Goal: Task Accomplishment & Management: Use online tool/utility

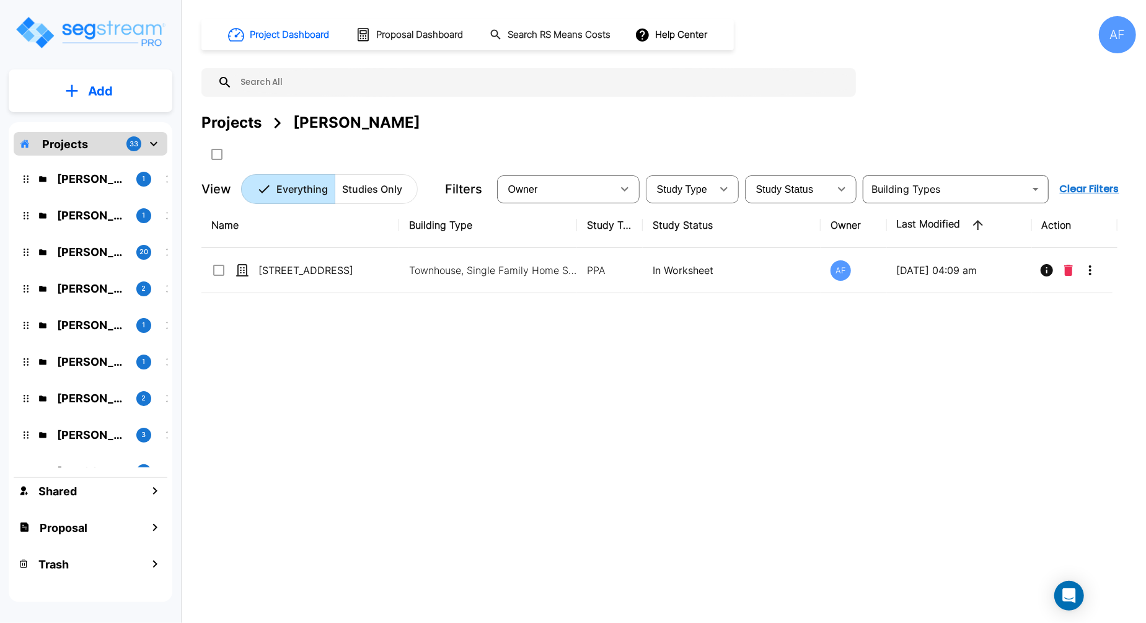
click at [946, 100] on div "Project Dashboard Proposal Dashboard Search RS Means Costs Help Center AF Proje…" at bounding box center [668, 110] width 934 height 188
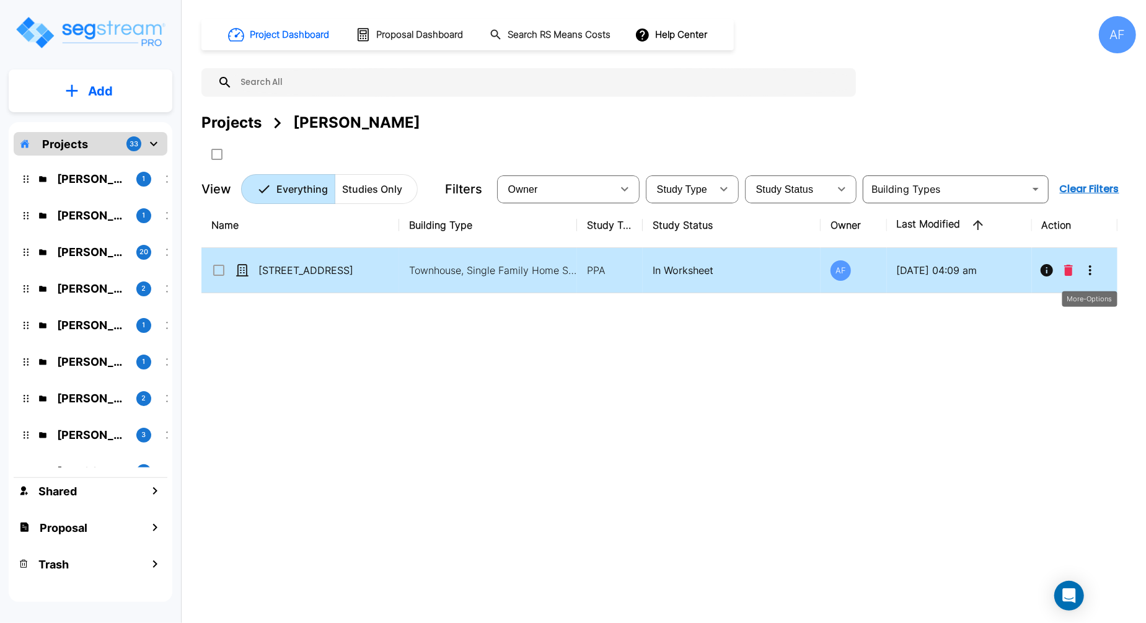
click at [1087, 264] on icon "More-Options" at bounding box center [1089, 270] width 15 height 15
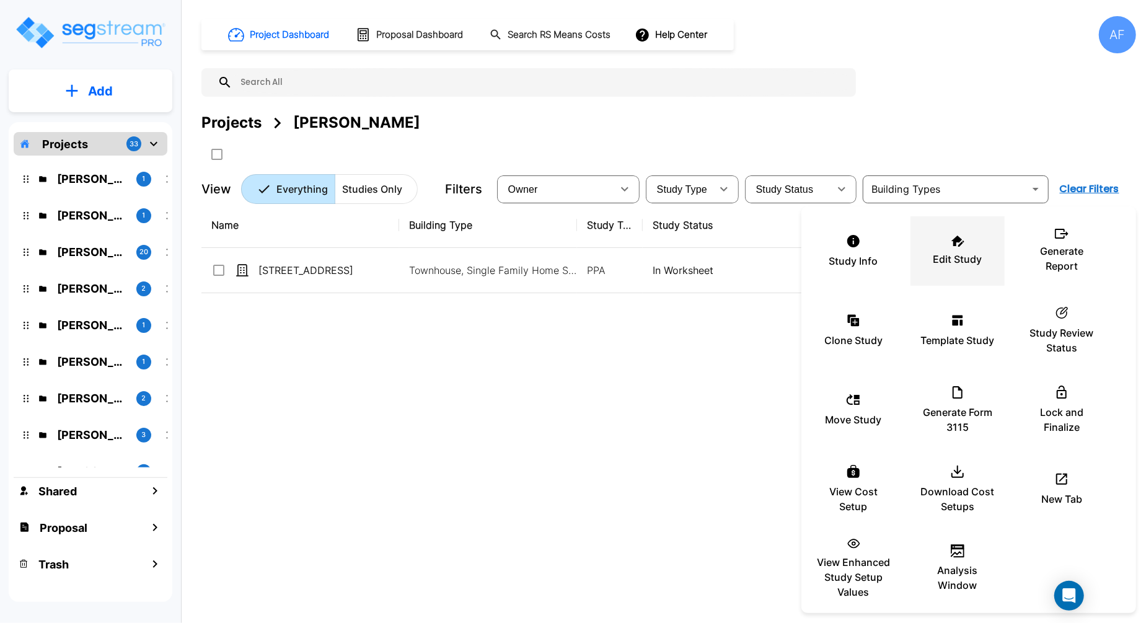
click at [974, 253] on p "Edit Study" at bounding box center [957, 259] width 49 height 15
drag, startPoint x: 463, startPoint y: 351, endPoint x: 464, endPoint y: 327, distance: 24.2
click at [463, 351] on div at bounding box center [573, 311] width 1146 height 623
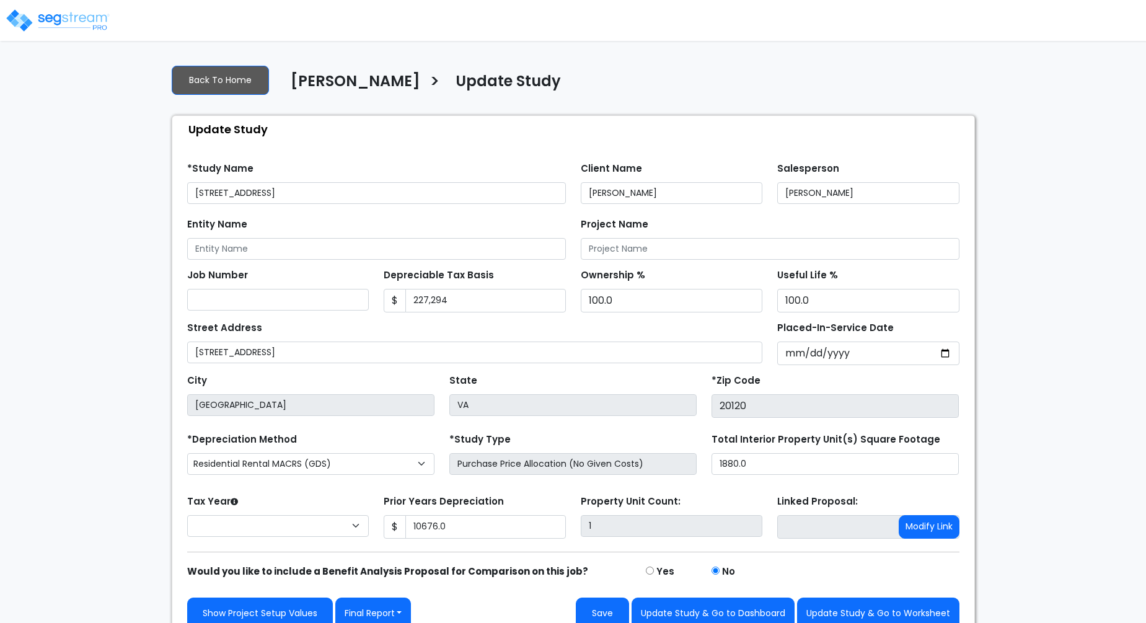
type input "10,676.0"
select select "2024"
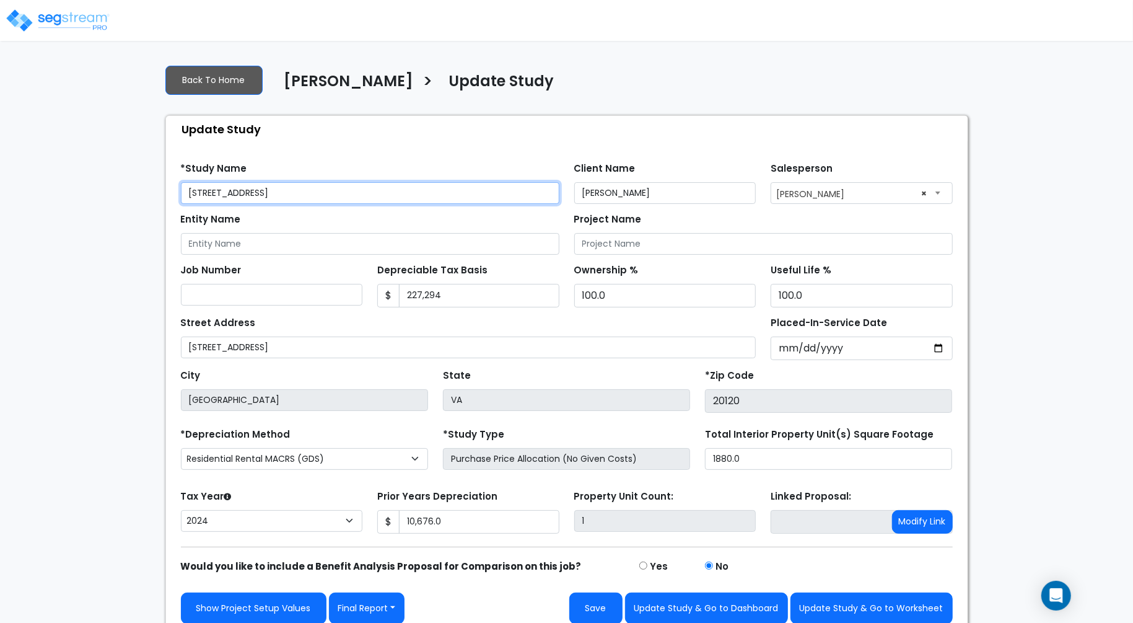
scroll to position [7, 0]
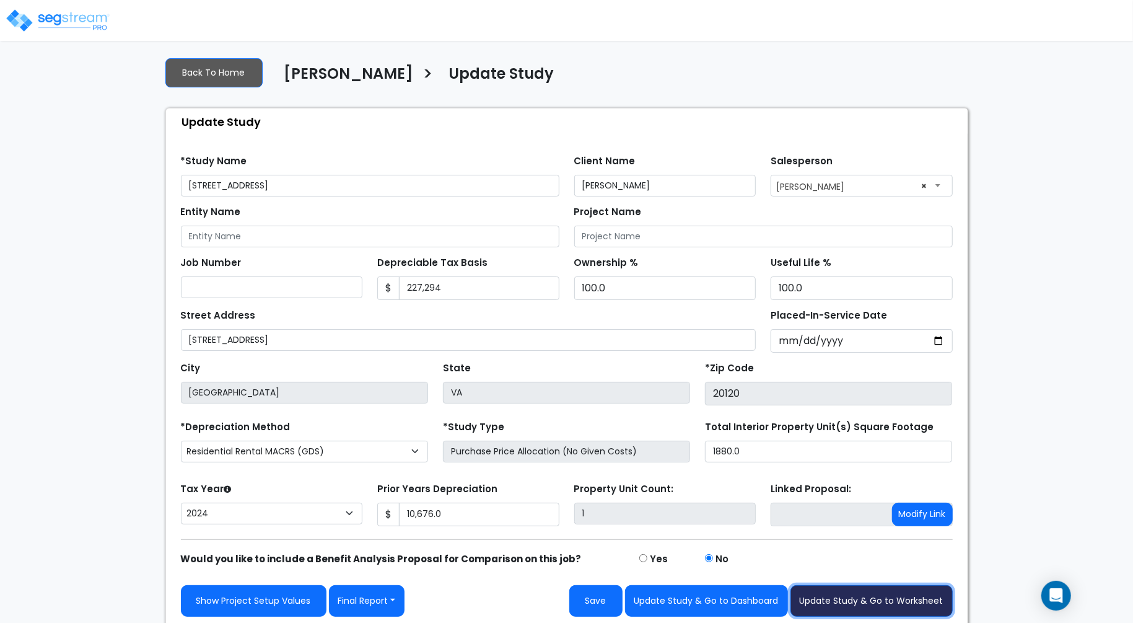
click at [892, 595] on button "Update Study & Go to Worksheet" at bounding box center [872, 601] width 162 height 32
type input "10676"
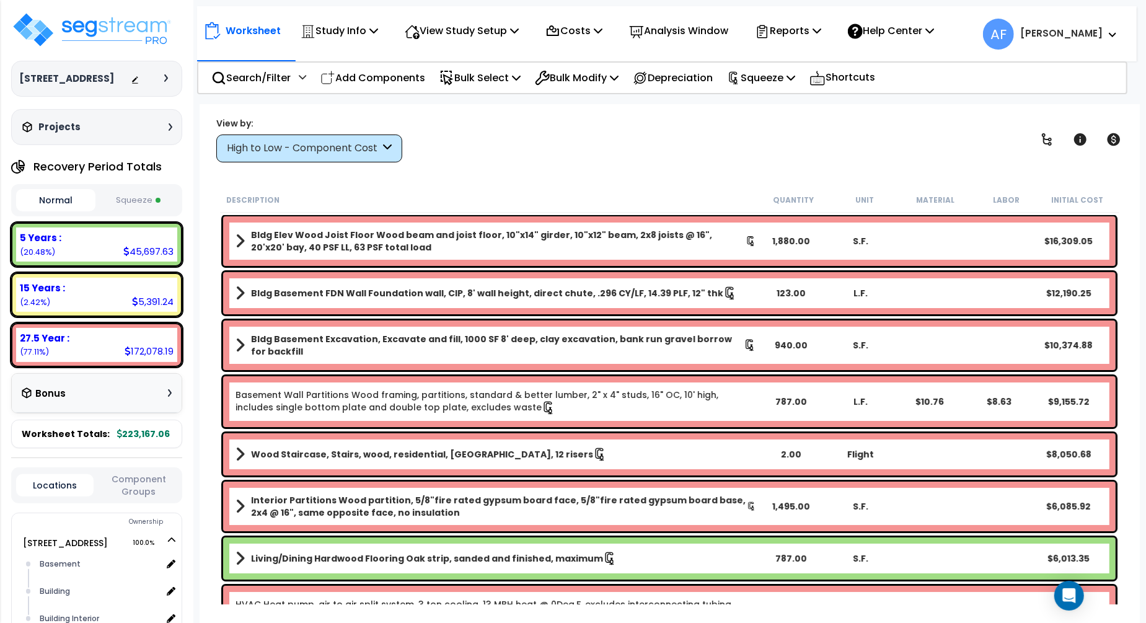
click at [572, 141] on div "View by: High to Low - Component Cost High to Low - Component Cost" at bounding box center [669, 139] width 915 height 46
click at [559, 139] on div "View by: High to Low - Component Cost High to Low - Component Cost" at bounding box center [669, 139] width 915 height 46
click at [773, 69] on p "Squeeze" at bounding box center [761, 77] width 68 height 17
click at [585, 125] on div "View by: High to Low - Component Cost High to Low - Component Cost" at bounding box center [669, 139] width 915 height 46
click at [812, 35] on p "Reports" at bounding box center [788, 30] width 66 height 17
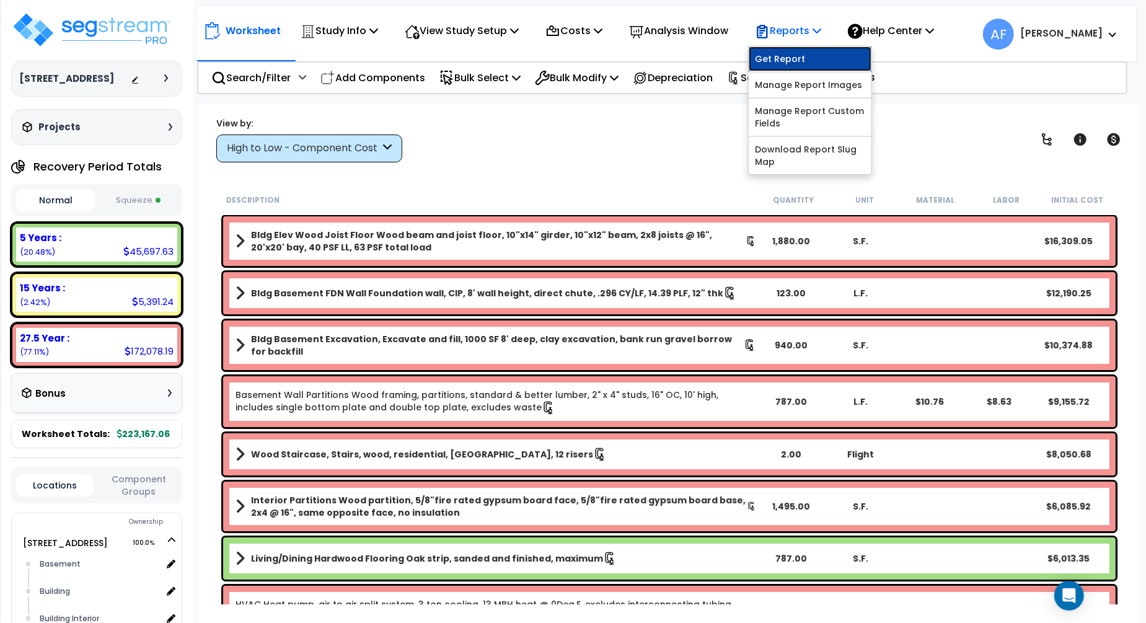
click at [804, 52] on link "Get Report" at bounding box center [809, 58] width 123 height 25
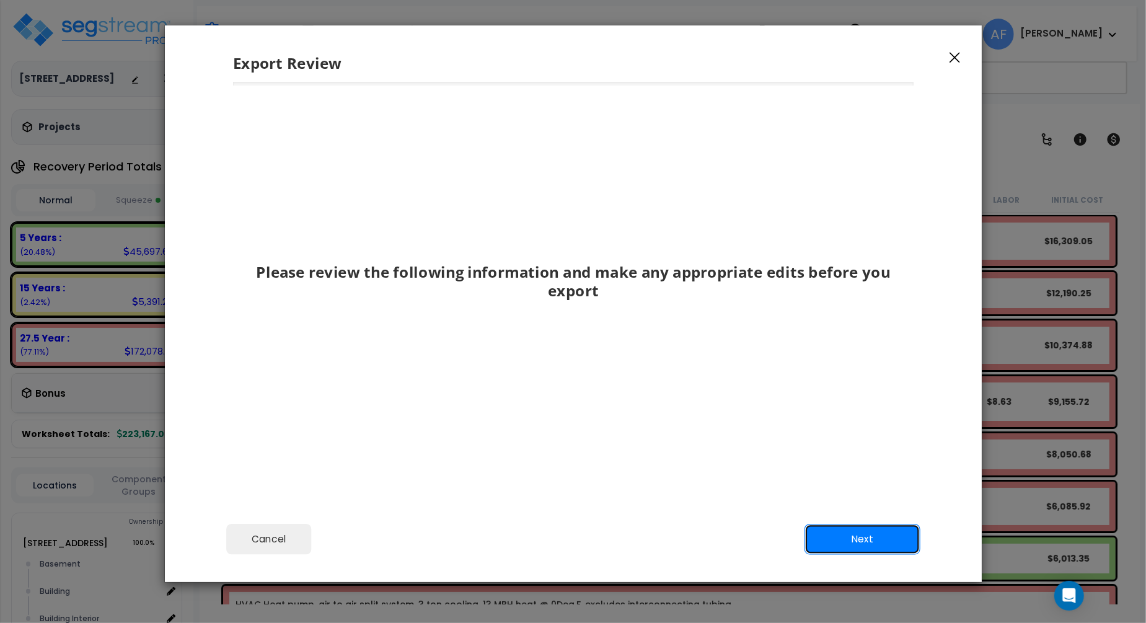
click at [855, 544] on button "Next" at bounding box center [862, 539] width 116 height 31
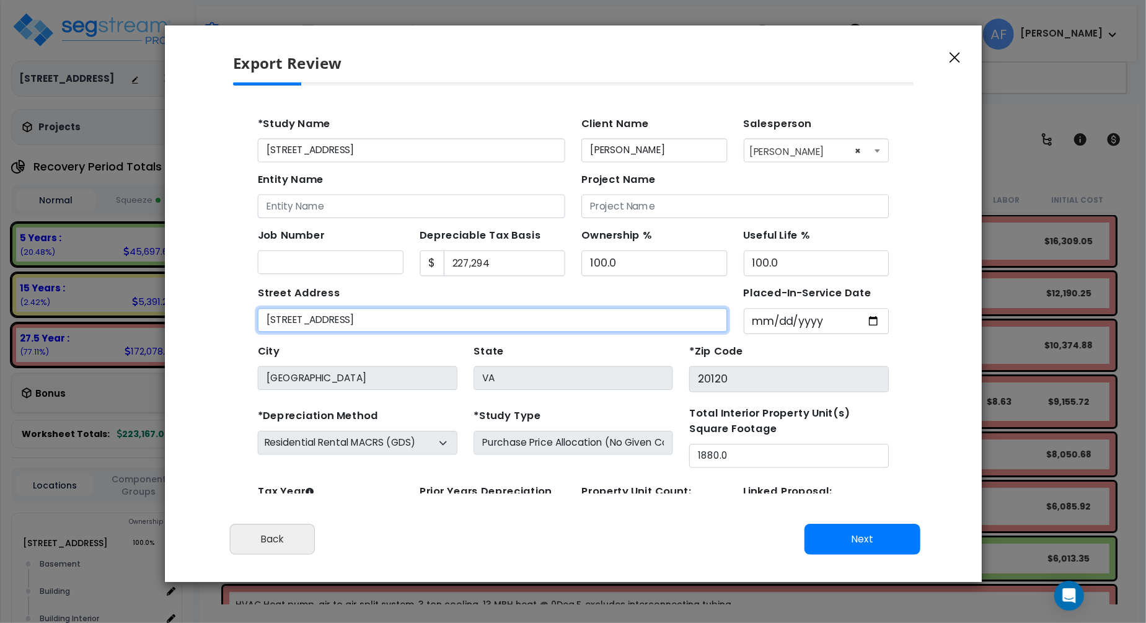
click at [472, 289] on input "[STREET_ADDRESS]" at bounding box center [468, 300] width 427 height 22
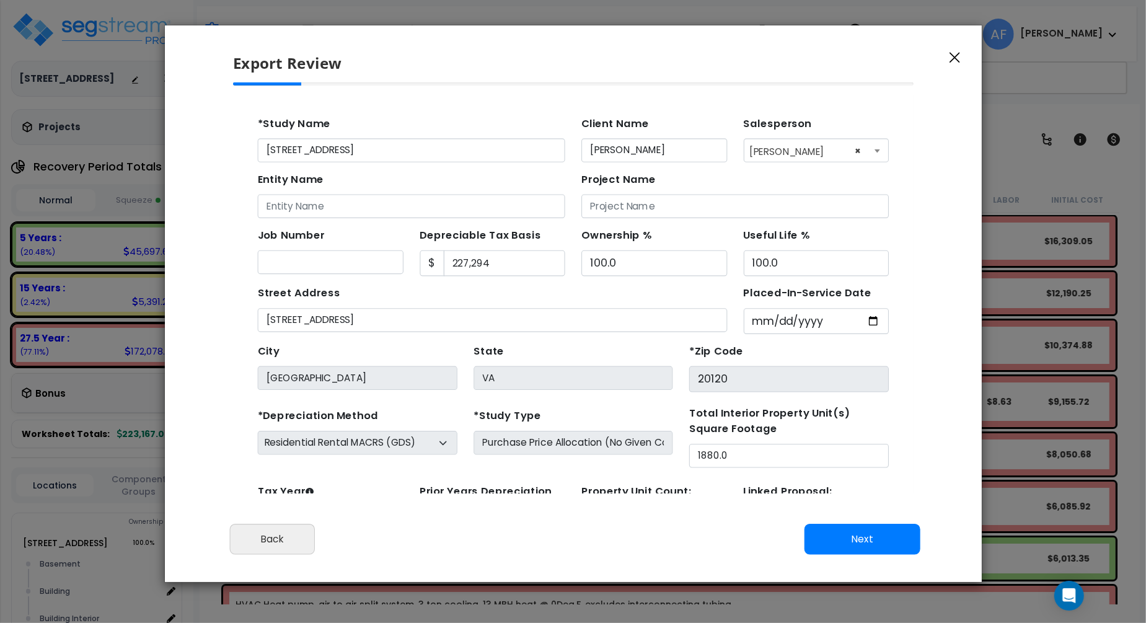
click at [501, 269] on div "Street Address 5698 Chapel Run Ct" at bounding box center [468, 288] width 427 height 45
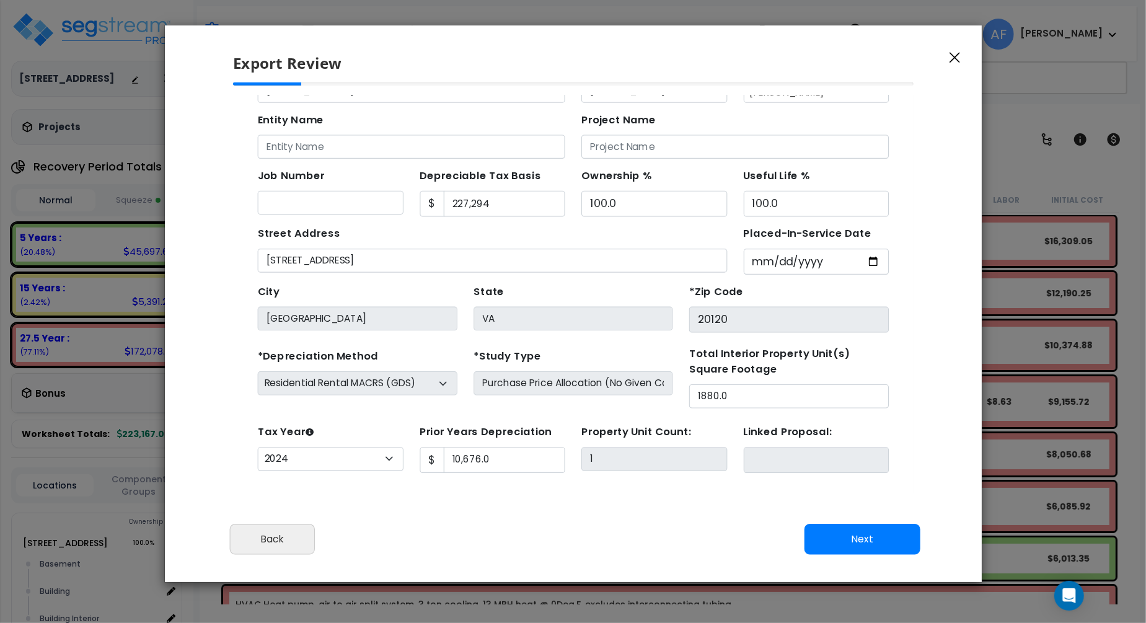
scroll to position [55, 0]
click at [880, 538] on button "Next" at bounding box center [862, 539] width 116 height 31
type input "10676"
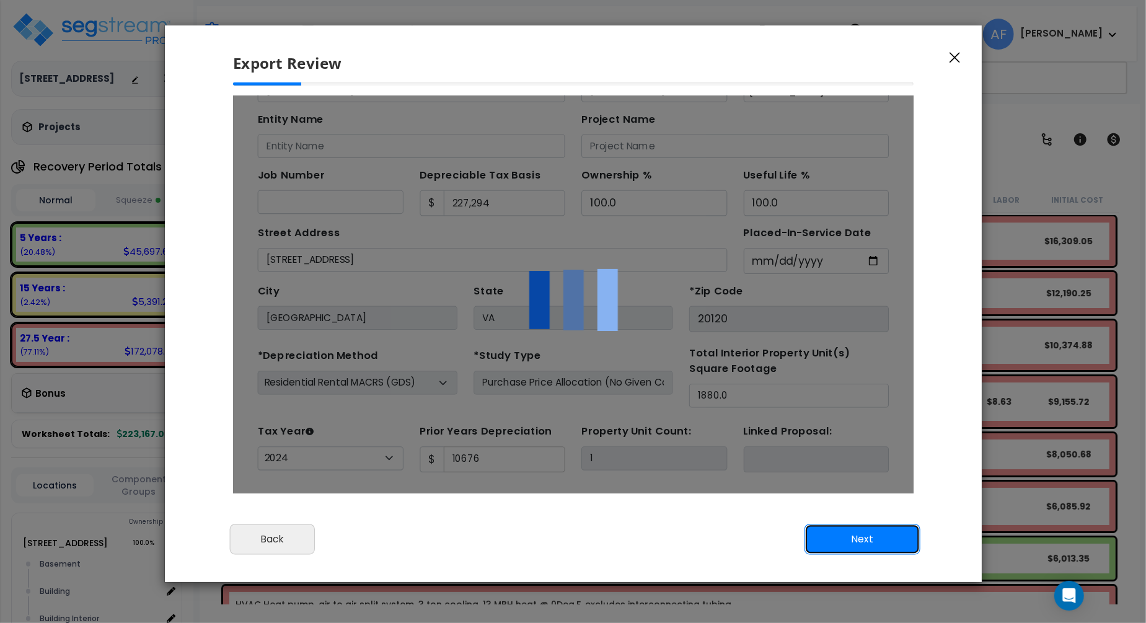
scroll to position [0, 0]
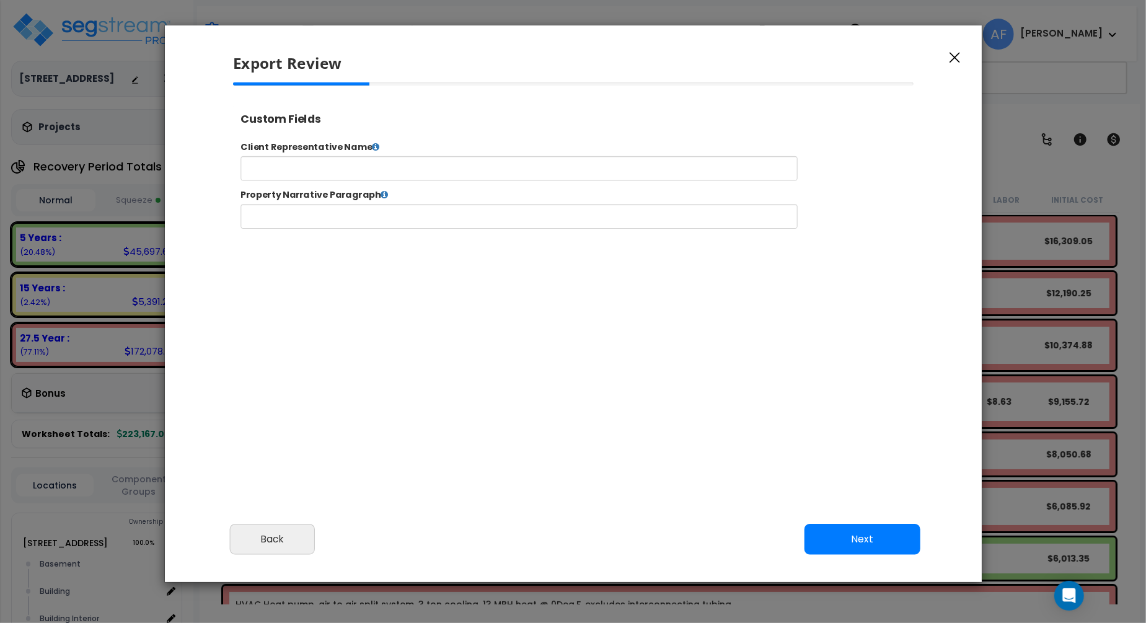
click at [523, 347] on div at bounding box center [572, 252] width 701 height 341
type input "10,676.0"
select select "2024"
click at [854, 530] on button "Next" at bounding box center [862, 539] width 116 height 31
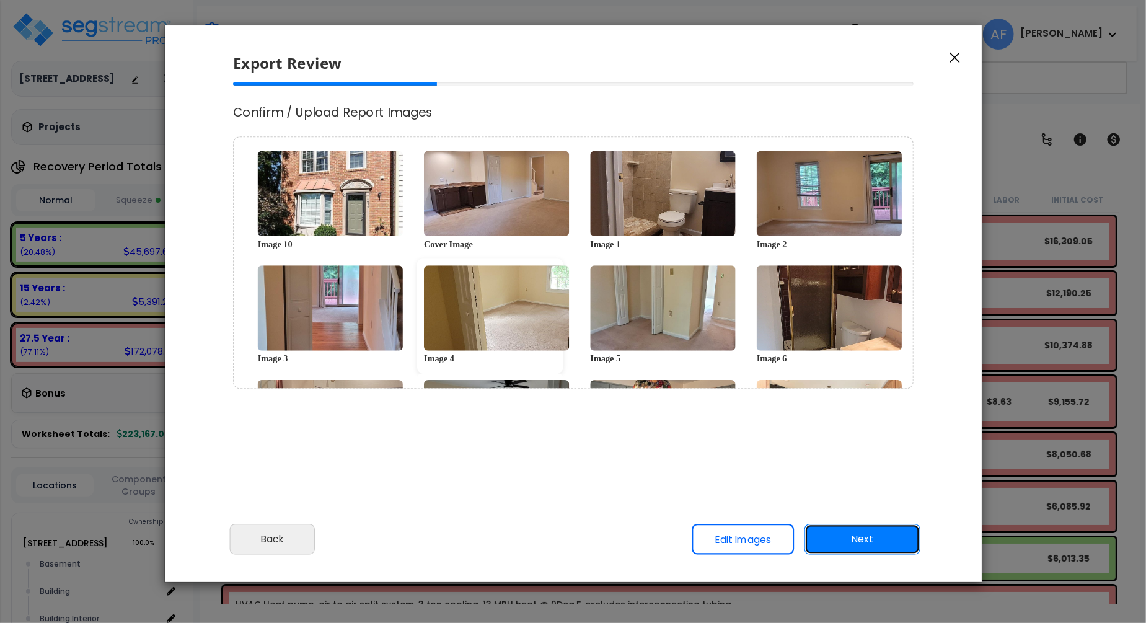
scroll to position [0, 0]
click at [884, 540] on button "Next" at bounding box center [862, 539] width 116 height 31
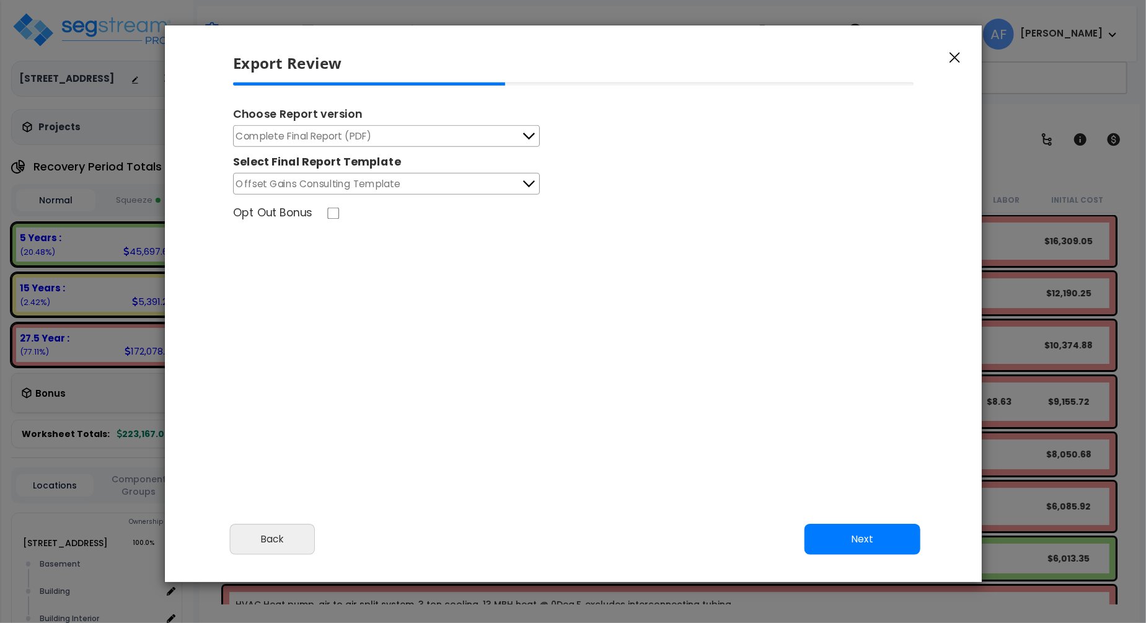
click at [529, 135] on icon at bounding box center [528, 136] width 16 height 16
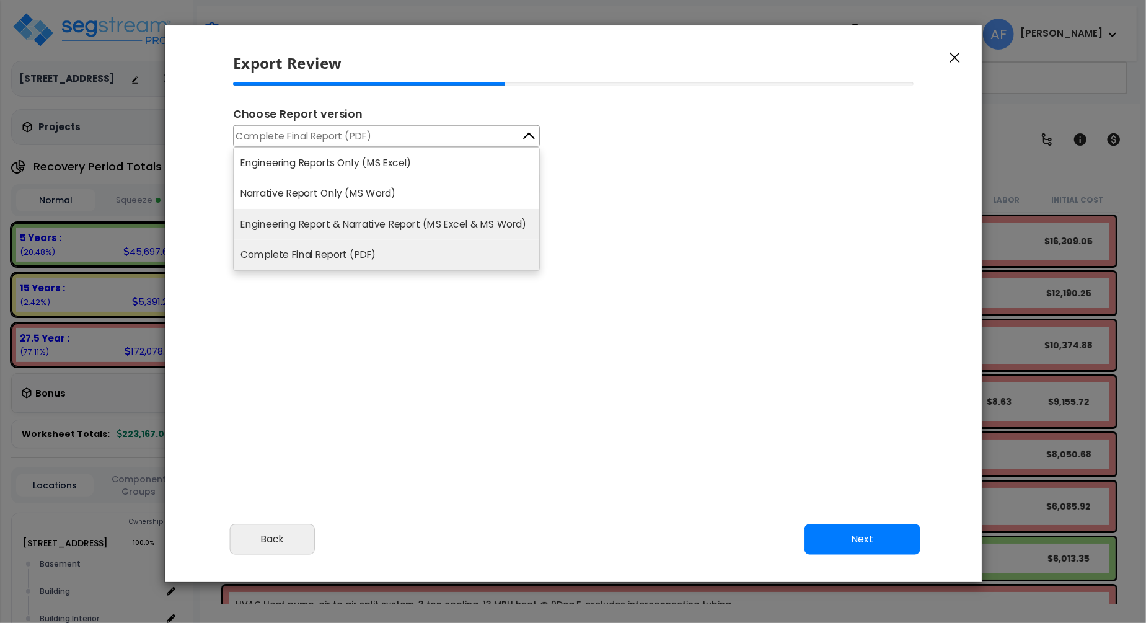
click at [397, 211] on li "Engineering Report & Narrative Report (MS Excel & MS Word)" at bounding box center [386, 224] width 305 height 31
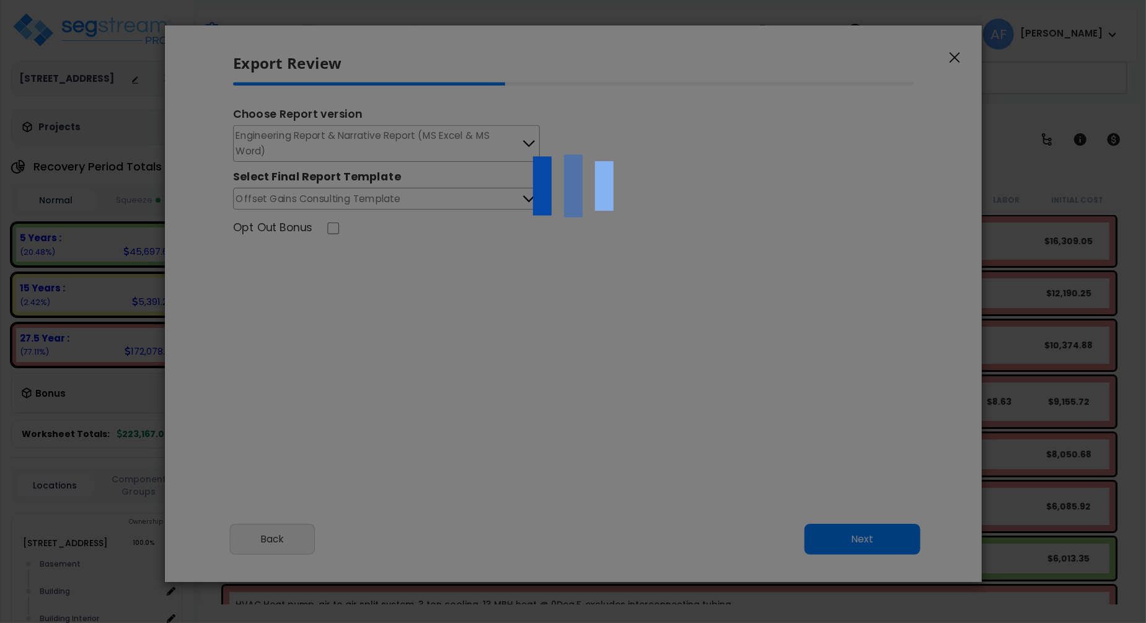
click at [822, 159] on div at bounding box center [573, 311] width 1146 height 623
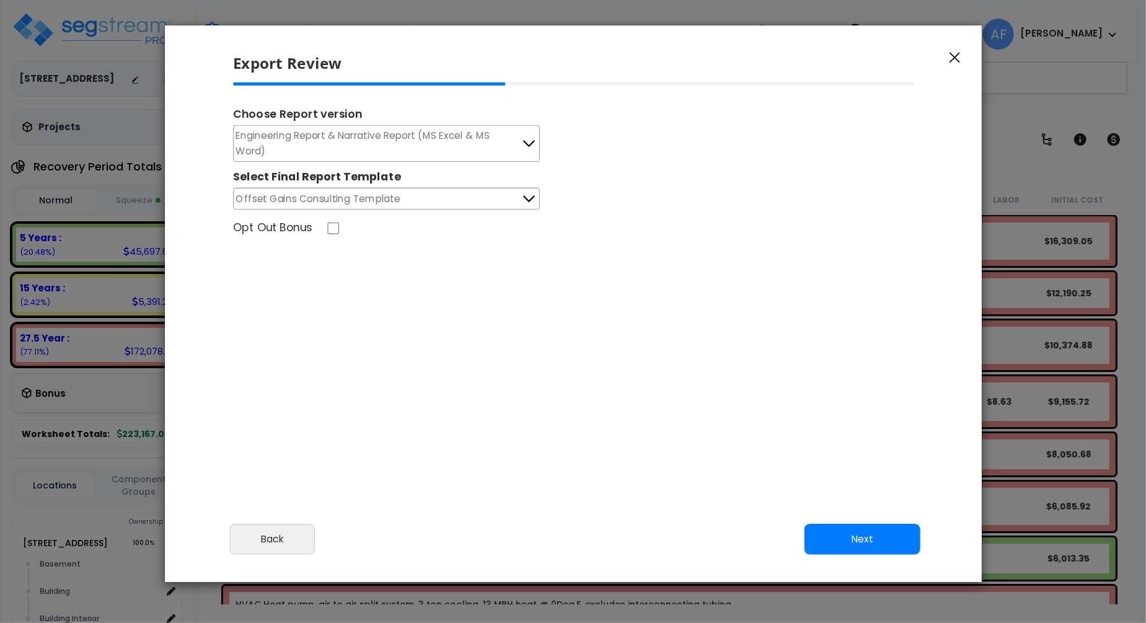
click at [504, 188] on button "Offset Gains Consulting Template" at bounding box center [386, 199] width 307 height 22
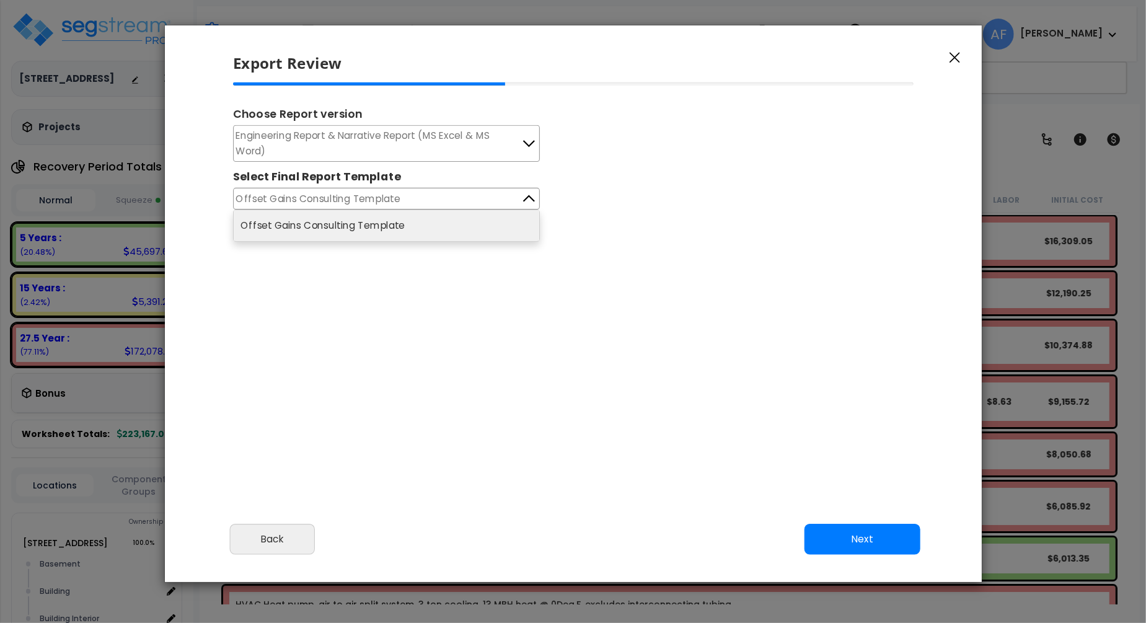
click at [690, 220] on div "Opt Out Bonus" at bounding box center [572, 229] width 701 height 19
click at [878, 537] on button "Next" at bounding box center [862, 539] width 116 height 31
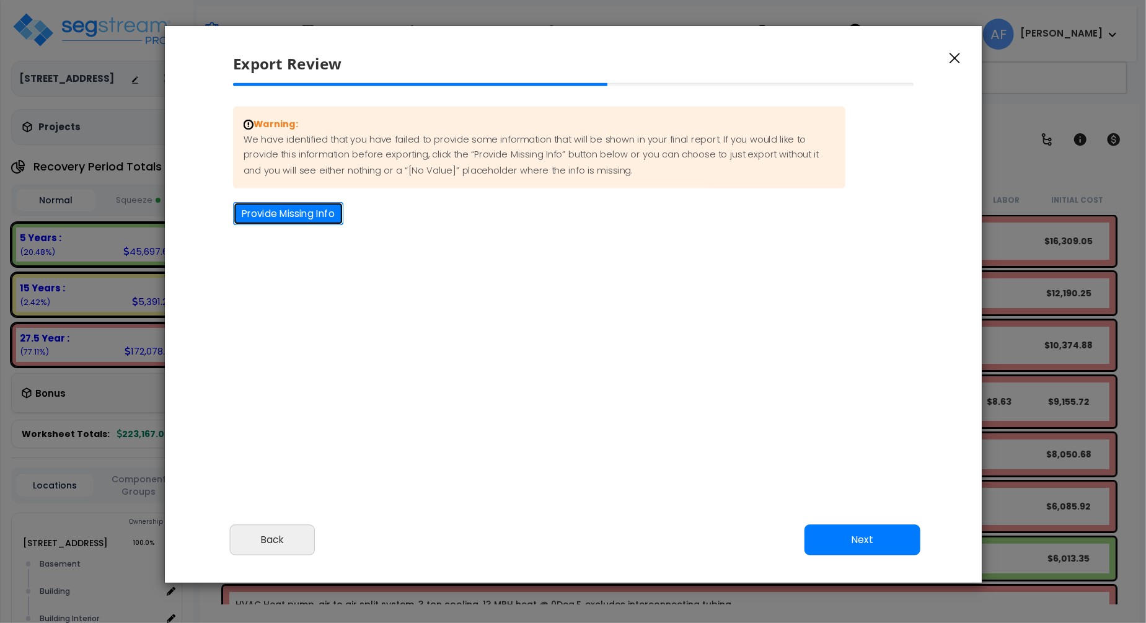
click at [293, 213] on button "Provide Missing Info" at bounding box center [288, 213] width 110 height 23
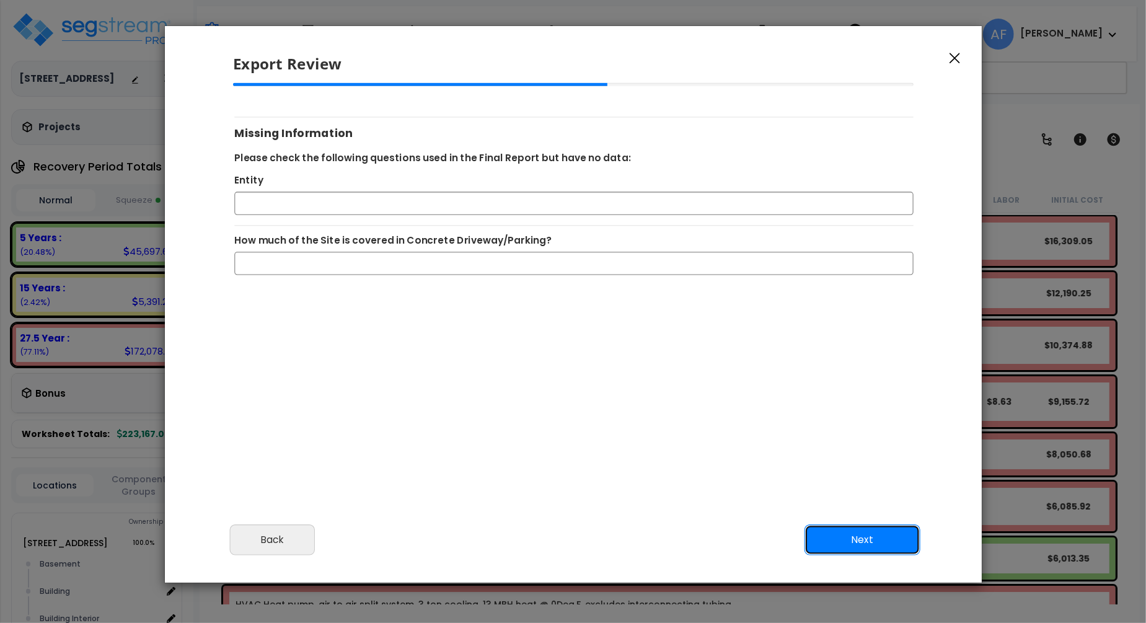
click at [867, 542] on button "Next" at bounding box center [862, 539] width 116 height 31
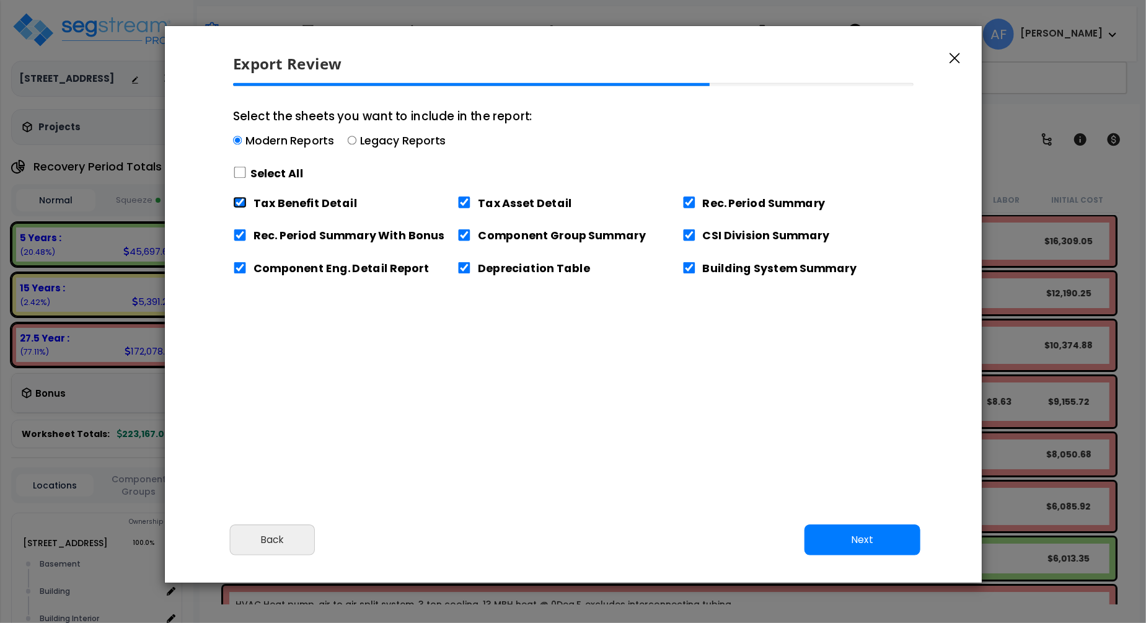
click at [236, 202] on input "Tax Benefit Detail" at bounding box center [240, 202] width 14 height 12
checkbox input "false"
click at [858, 540] on button "Next" at bounding box center [862, 539] width 116 height 31
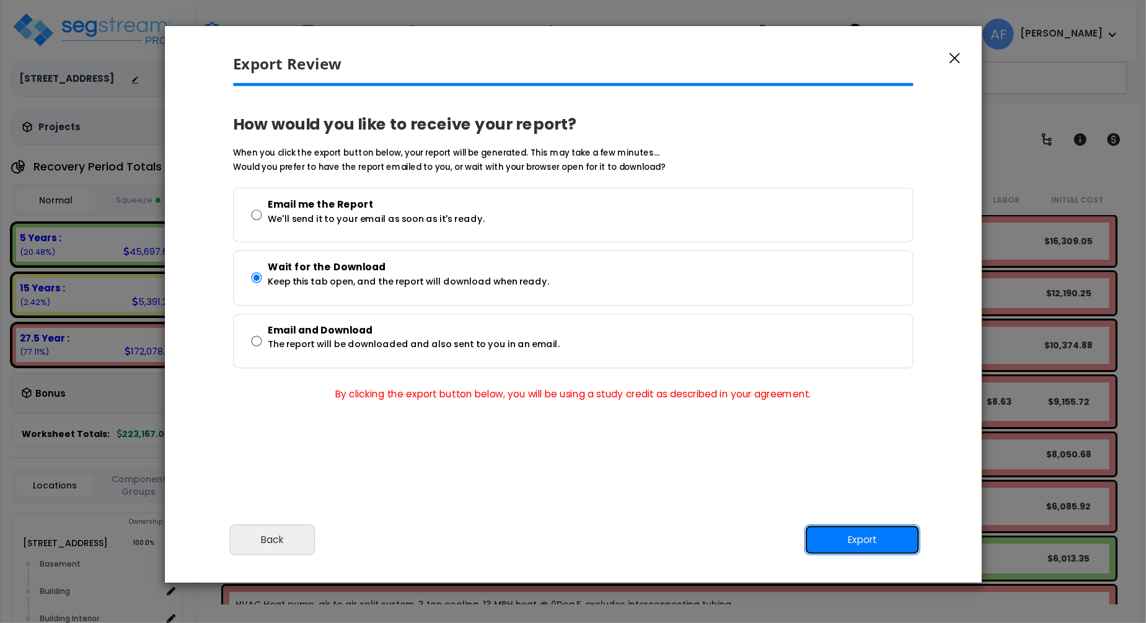
click at [864, 540] on button "Export" at bounding box center [862, 539] width 116 height 31
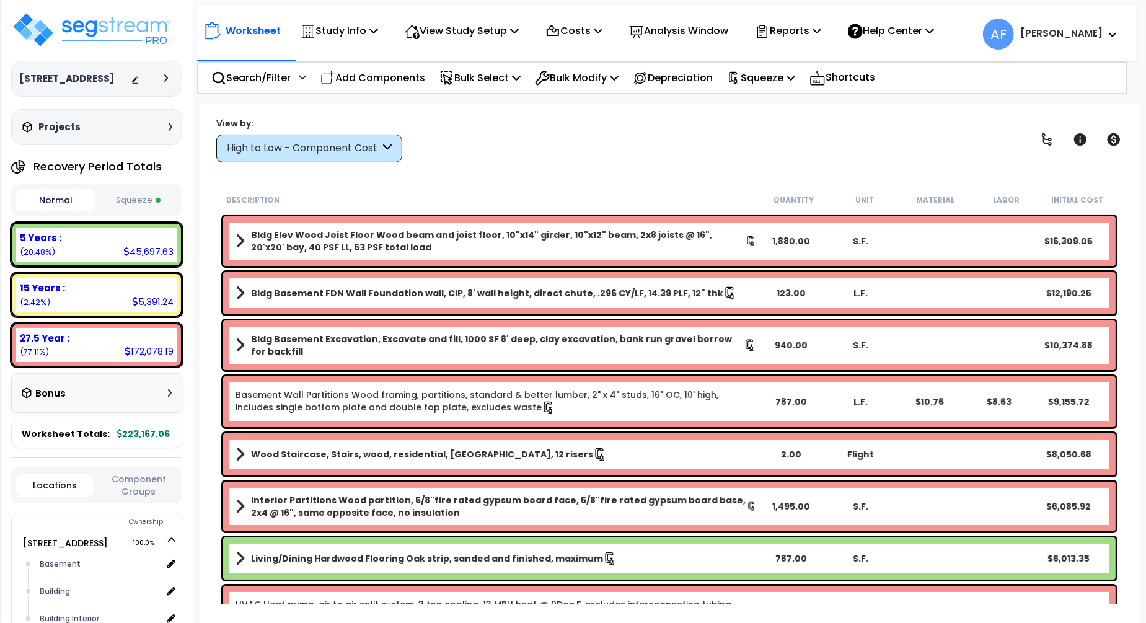
click at [531, 157] on div "View by: High to Low - Component Cost High to Low - Component Cost" at bounding box center [669, 139] width 915 height 46
